Goal: Feedback & Contribution: Submit feedback/report problem

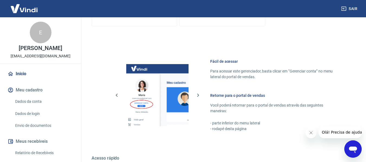
scroll to position [279, 0]
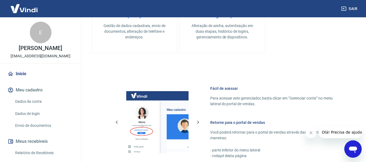
click at [352, 150] on icon "Abrir janela de mensagens" at bounding box center [353, 150] width 8 height 6
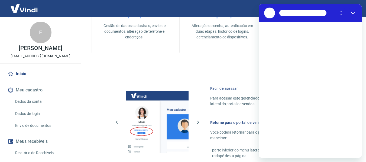
scroll to position [0, 0]
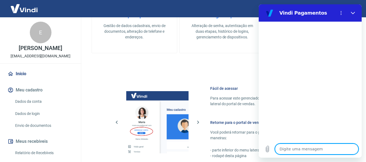
click at [300, 147] on textarea at bounding box center [316, 149] width 83 height 11
type textarea "p"
type textarea "x"
type textarea "pr"
type textarea "x"
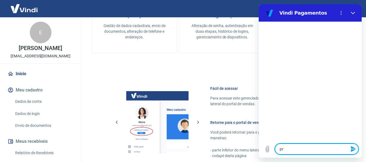
type textarea "pre"
type textarea "x"
type textarea "prec"
type textarea "x"
type textarea "preci"
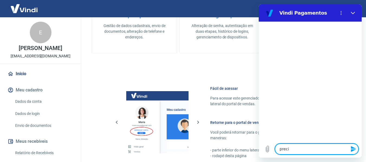
type textarea "x"
type textarea "precis"
type textarea "x"
type textarea "preciso"
type textarea "x"
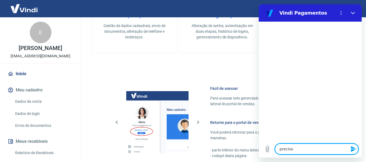
type textarea "preciso"
type textarea "x"
type textarea "preciso d"
type textarea "x"
type textarea "preciso de"
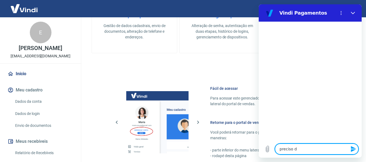
type textarea "x"
type textarea "preciso de"
type textarea "x"
type textarea "preciso de a"
type textarea "x"
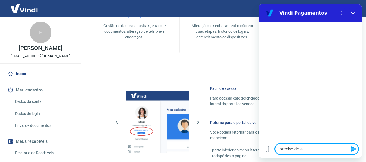
type textarea "preciso de aj"
type textarea "x"
type textarea "preciso de aju"
type textarea "x"
type textarea "preciso de ajud"
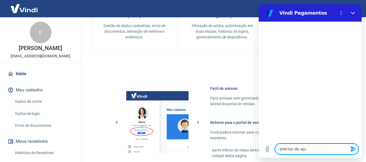
type textarea "x"
type textarea "preciso de ajuda"
type textarea "x"
type textarea "preciso de ajuda"
type textarea "x"
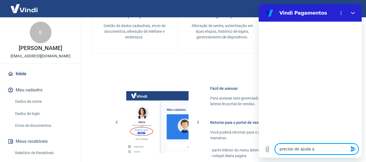
type textarea "preciso de ajuda ap"
type textarea "x"
type textarea "preciso de ajuda apr"
type textarea "x"
type textarea "preciso de ajuda apra"
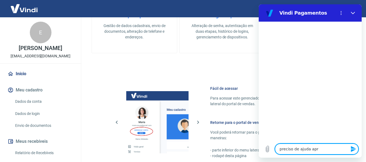
type textarea "x"
type textarea "preciso de ajuda apra"
type textarea "x"
type textarea "preciso de ajuda apra"
type textarea "x"
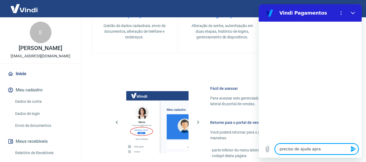
type textarea "preciso de ajuda apr"
type textarea "x"
type textarea "preciso de ajuda ap"
type textarea "x"
type textarea "preciso de ajuda a"
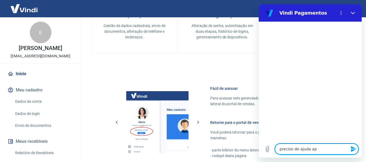
type textarea "x"
type textarea "preciso de ajuda"
type textarea "x"
type textarea "preciso de ajuda p"
type textarea "x"
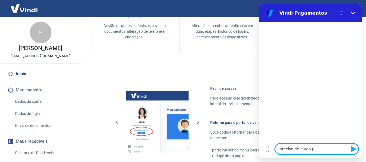
type textarea "preciso de ajuda pa"
type textarea "x"
type textarea "preciso de ajuda par"
type textarea "x"
type textarea "preciso de ajuda para"
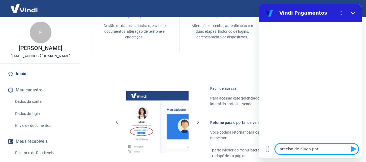
type textarea "x"
type textarea "preciso de ajuda para"
type textarea "x"
type textarea "preciso de ajuda para s"
type textarea "x"
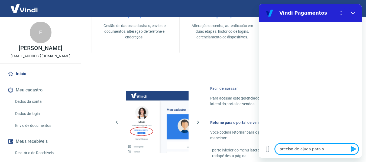
type textarea "preciso de ajuda para su"
type textarea "x"
type textarea "preciso de ajuda para sun"
type textarea "x"
type textarea "preciso de ajuda para sunr"
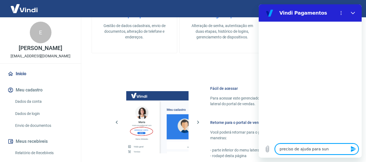
type textarea "x"
type textarea "preciso de ajuda para sun"
type textarea "x"
type textarea "preciso de ajuda para su"
type textarea "x"
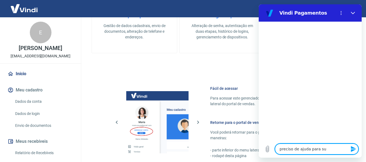
type textarea "preciso de ajuda para s"
type textarea "x"
type textarea "preciso de ajuda para"
type textarea "x"
type textarea "preciso de ajuda para v"
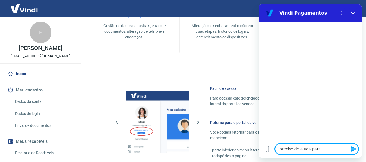
type textarea "x"
type textarea "preciso de ajuda para va"
type textarea "x"
type textarea "preciso de ajuda para val"
type textarea "x"
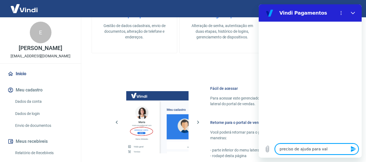
type textarea "preciso de ajuda para [PERSON_NAME]"
type textarea "x"
type textarea "preciso de ajuda para valid"
type textarea "x"
type textarea "preciso de ajuda para valida"
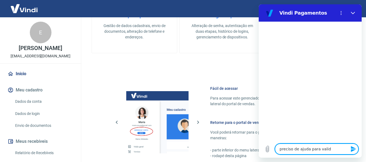
type textarea "x"
type textarea "preciso de ajuda para validaç"
type textarea "x"
type textarea "preciso de ajuda para validaçã"
type textarea "x"
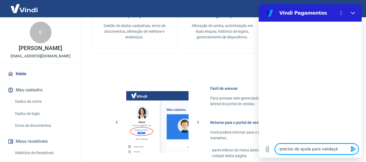
type textarea "preciso de ajuda para validação"
type textarea "x"
type textarea "preciso de ajuda para validação"
type textarea "x"
type textarea "preciso de ajuda para validação d"
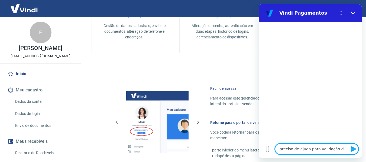
type textarea "x"
type textarea "preciso de ajuda para validação da"
type textarea "x"
type textarea "preciso de ajuda para validação da"
type textarea "x"
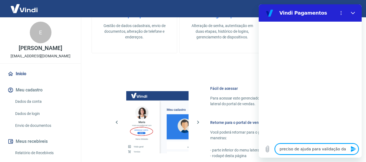
type textarea "preciso de ajuda para validação da c"
type textarea "x"
type textarea "preciso de ajuda para validação da co"
type textarea "x"
type textarea "preciso de ajuda para validação da con"
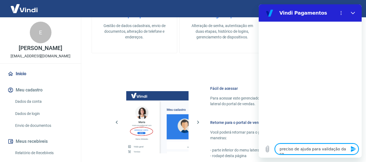
type textarea "x"
type textarea "preciso de ajuda para validação da cont"
type textarea "x"
type textarea "preciso de ajuda para validação da conta"
type textarea "x"
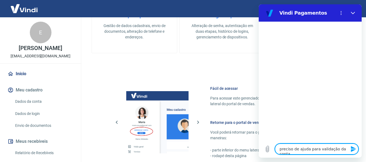
type textarea "preciso de ajuda para validação da conta"
type textarea "x"
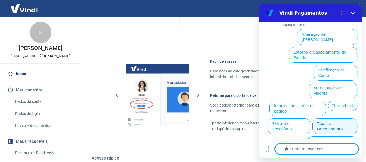
scroll to position [5, 0]
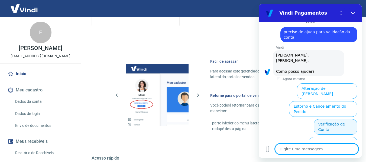
click at [331, 119] on button "Verificação de Conta" at bounding box center [335, 127] width 44 height 16
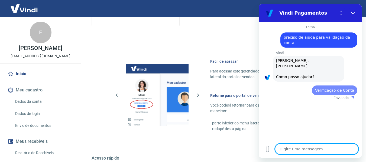
scroll to position [0, 0]
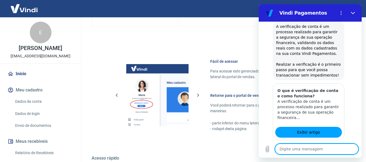
type textarea "x"
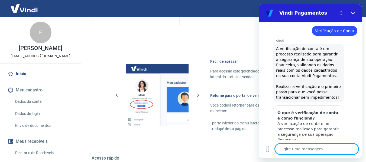
scroll to position [86, 0]
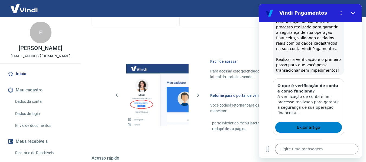
click at [294, 126] on link "Exibir artigo" at bounding box center [308, 127] width 67 height 11
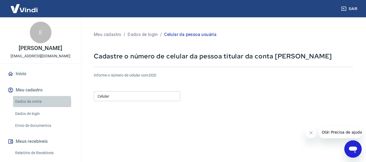
click at [35, 107] on link "Dados da conta" at bounding box center [43, 101] width 61 height 11
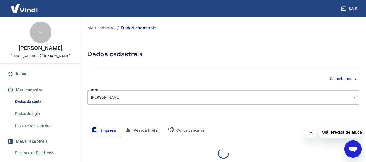
select select "SP"
select select "business"
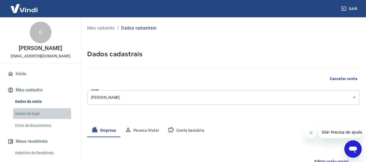
click at [34, 119] on link "Dados de login" at bounding box center [43, 113] width 61 height 11
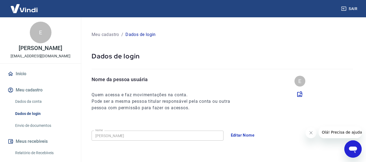
click at [34, 95] on button "Meu cadastro" at bounding box center [40, 90] width 68 height 12
click at [38, 80] on link "Início" at bounding box center [40, 74] width 68 height 12
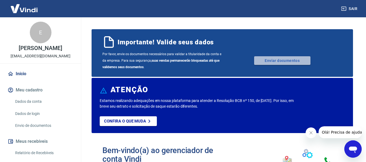
click at [275, 63] on link "Enviar documentos" at bounding box center [282, 60] width 56 height 9
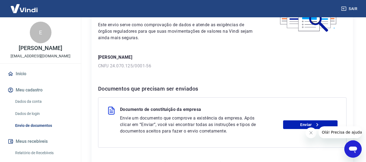
scroll to position [81, 0]
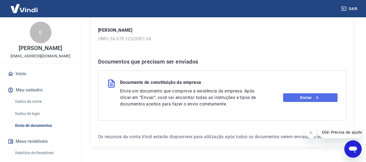
click at [308, 97] on link "Enviar" at bounding box center [310, 97] width 54 height 9
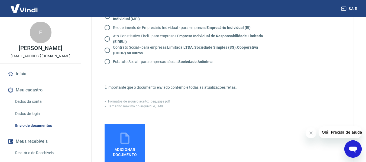
scroll to position [54, 0]
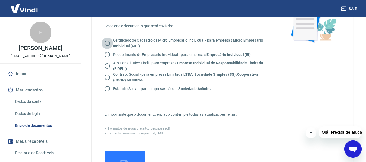
click at [106, 40] on input "Certificado de Cadastro de Micro Empresário Individual - para empresas Micro Em…" at bounding box center [107, 43] width 11 height 11
radio input "true"
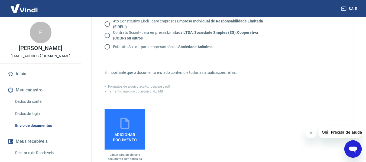
scroll to position [123, 0]
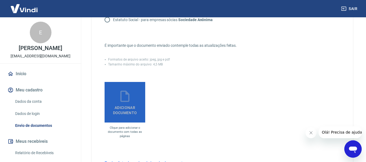
click at [119, 99] on icon at bounding box center [125, 97] width 14 height 14
click at [0, 0] on input "Adicionar documento" at bounding box center [0, 0] width 0 height 0
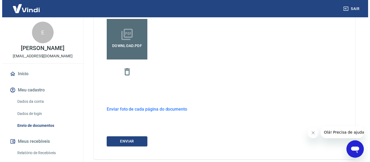
scroll to position [213, 0]
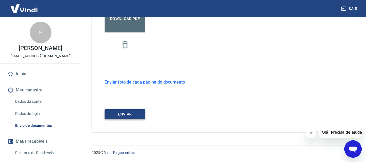
click at [126, 112] on button "ENVIAR" at bounding box center [124, 114] width 41 height 10
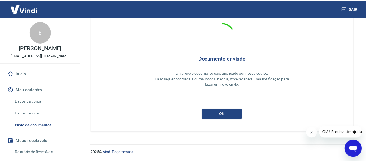
scroll to position [26, 0]
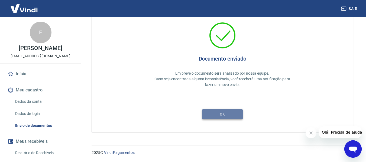
click at [230, 114] on button "ok" at bounding box center [222, 114] width 41 height 10
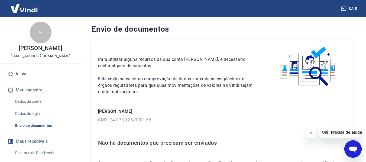
scroll to position [41, 0]
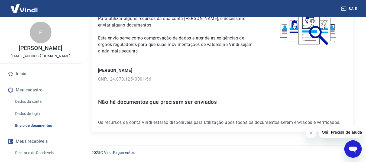
click at [35, 79] on link "Início" at bounding box center [40, 74] width 68 height 12
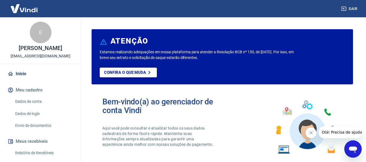
click at [117, 73] on p "Confira o que muda" at bounding box center [125, 72] width 42 height 5
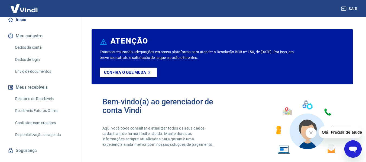
scroll to position [71, 0]
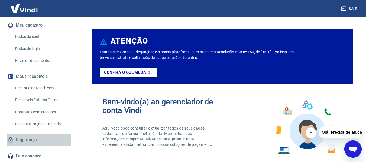
click at [32, 140] on link "Segurança" at bounding box center [40, 140] width 68 height 12
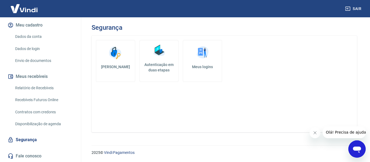
click at [203, 73] on link "Meus logins" at bounding box center [202, 61] width 39 height 42
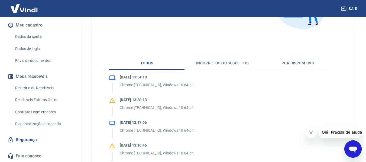
scroll to position [108, 0]
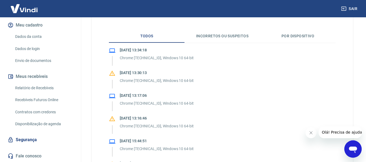
click at [224, 34] on button "Incorretos ou suspeitos" at bounding box center [222, 36] width 76 height 13
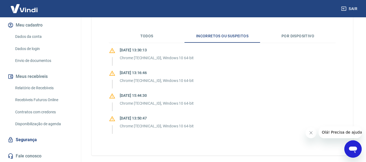
click at [302, 36] on button "Por dispositivo" at bounding box center [298, 36] width 76 height 13
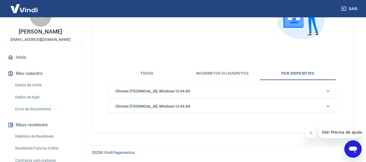
scroll to position [0, 0]
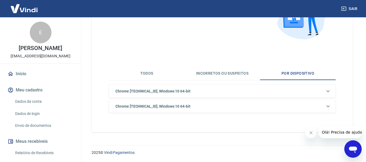
click at [36, 106] on link "Dados da conta" at bounding box center [43, 101] width 61 height 11
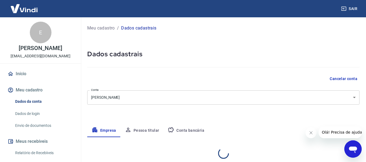
select select "SP"
select select "business"
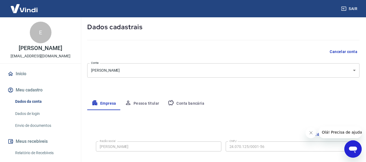
scroll to position [81, 0]
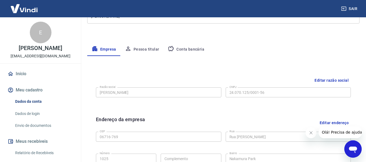
click at [34, 119] on link "Dados de login" at bounding box center [43, 113] width 61 height 11
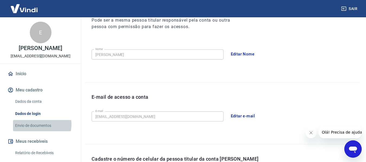
click at [40, 130] on link "Envio de documentos" at bounding box center [43, 125] width 61 height 11
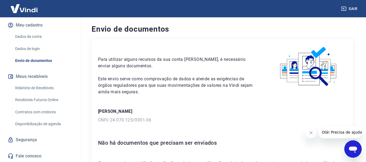
scroll to position [41, 0]
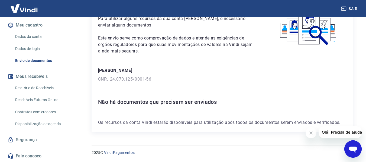
click at [311, 136] on button "Fechar mensagem da empresa" at bounding box center [310, 132] width 11 height 11
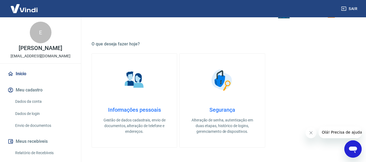
scroll to position [162, 0]
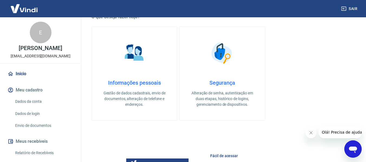
click at [122, 78] on link "Informações pessoais Gestão de dados cadastrais, envio de documentos, alteração…" at bounding box center [134, 73] width 86 height 94
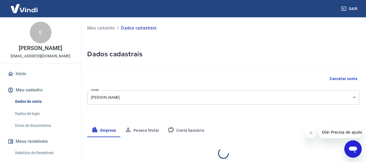
select select "SP"
select select "business"
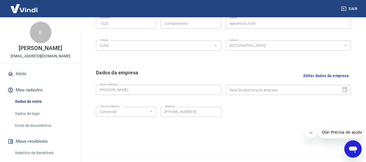
scroll to position [228, 0]
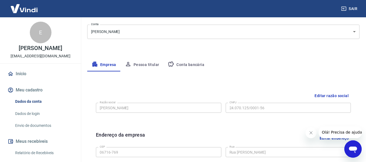
click at [139, 66] on button "Pessoa titular" at bounding box center [141, 64] width 43 height 13
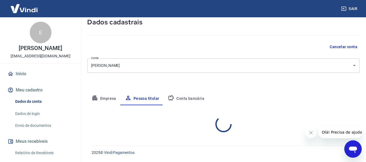
scroll to position [54, 0]
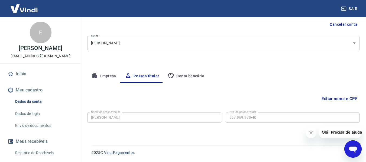
click at [175, 76] on button "Conta bancária" at bounding box center [185, 76] width 45 height 13
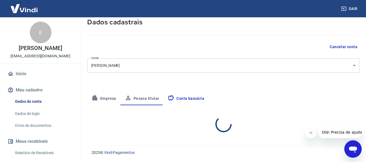
select select "1"
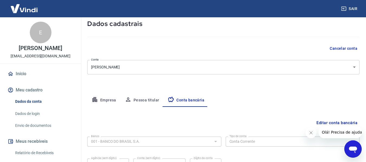
scroll to position [3, 0]
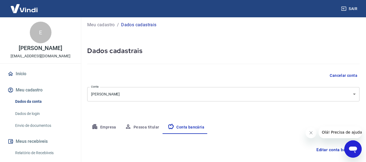
click at [24, 80] on link "Início" at bounding box center [40, 74] width 68 height 12
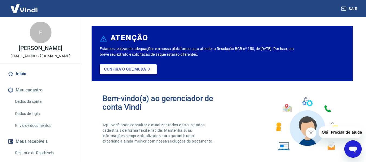
click at [147, 69] on icon at bounding box center [149, 69] width 6 height 6
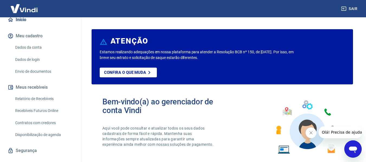
scroll to position [71, 0]
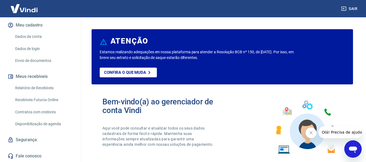
click at [355, 152] on icon "Abrir janela de mensagens" at bounding box center [353, 150] width 8 height 6
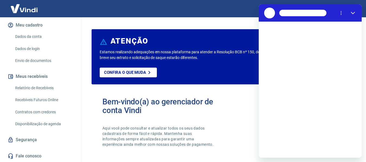
scroll to position [0, 0]
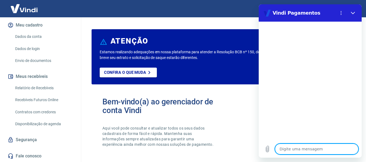
type textarea "m"
type textarea "x"
type textarea "mi"
type textarea "x"
type textarea "min"
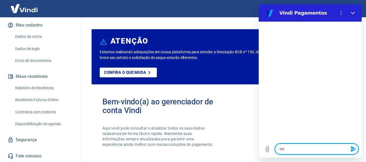
type textarea "x"
type textarea "minh"
type textarea "x"
type textarea "minha"
type textarea "x"
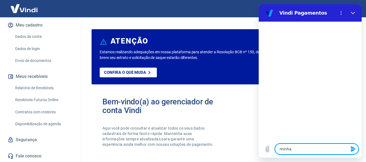
type textarea "minha"
type textarea "x"
type textarea "minha c"
type textarea "x"
type textarea "minha co"
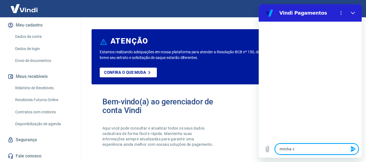
type textarea "x"
type textarea "minha con"
type textarea "x"
type textarea "minha cont"
type textarea "x"
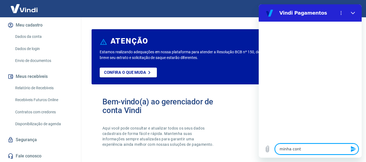
type textarea "minha conta"
type textarea "x"
type textarea "minha conta"
type textarea "x"
type textarea "minha conta e"
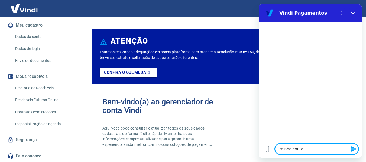
type textarea "x"
type textarea "minha conta es"
type textarea "x"
type textarea "minha conta est"
type textarea "x"
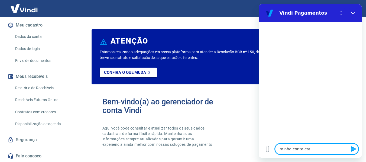
type textarea "minha conta esta"
type textarea "x"
type textarea "minha conta esta"
type textarea "x"
type textarea "minha conta esta a"
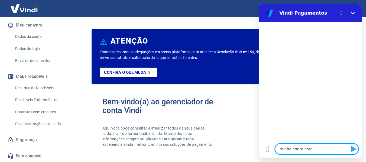
type textarea "x"
type textarea "minha conta esta at"
type textarea "x"
type textarea "minha conta esta ati"
type textarea "x"
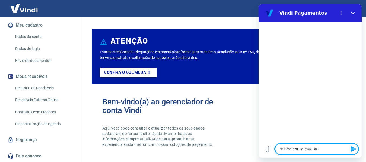
type textarea "minha conta esta ativ"
type textarea "x"
type textarea "minha conta esta ativa"
type textarea "x"
type textarea "minha conta esta ativa?"
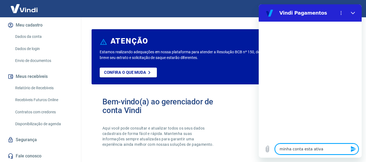
type textarea "x"
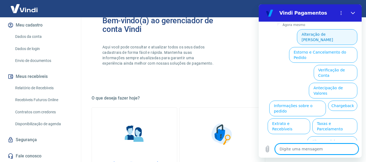
scroll to position [27, 0]
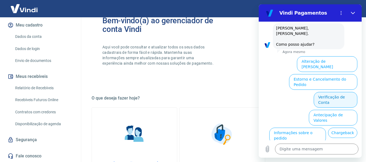
click at [320, 92] on button "Verificação de Conta" at bounding box center [335, 100] width 44 height 16
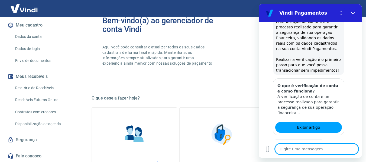
scroll to position [108, 0]
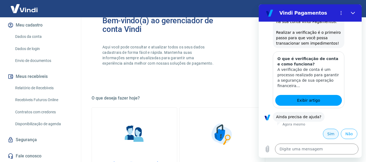
click at [325, 134] on button "Sim" at bounding box center [331, 134] width 16 height 10
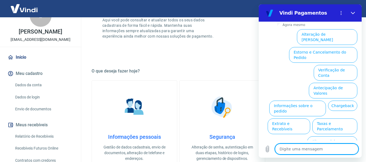
scroll to position [0, 0]
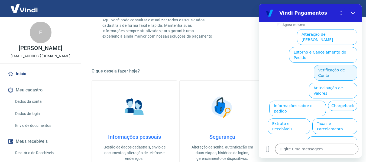
click at [328, 65] on button "Verificação de Conta" at bounding box center [335, 73] width 44 height 16
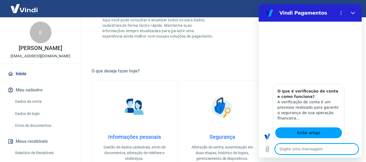
type textarea "x"
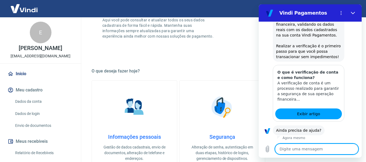
scroll to position [308, 0]
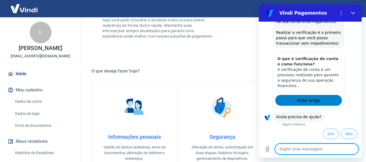
click at [309, 100] on span "Exibir artigo" at bounding box center [308, 100] width 23 height 6
